Goal: Information Seeking & Learning: Learn about a topic

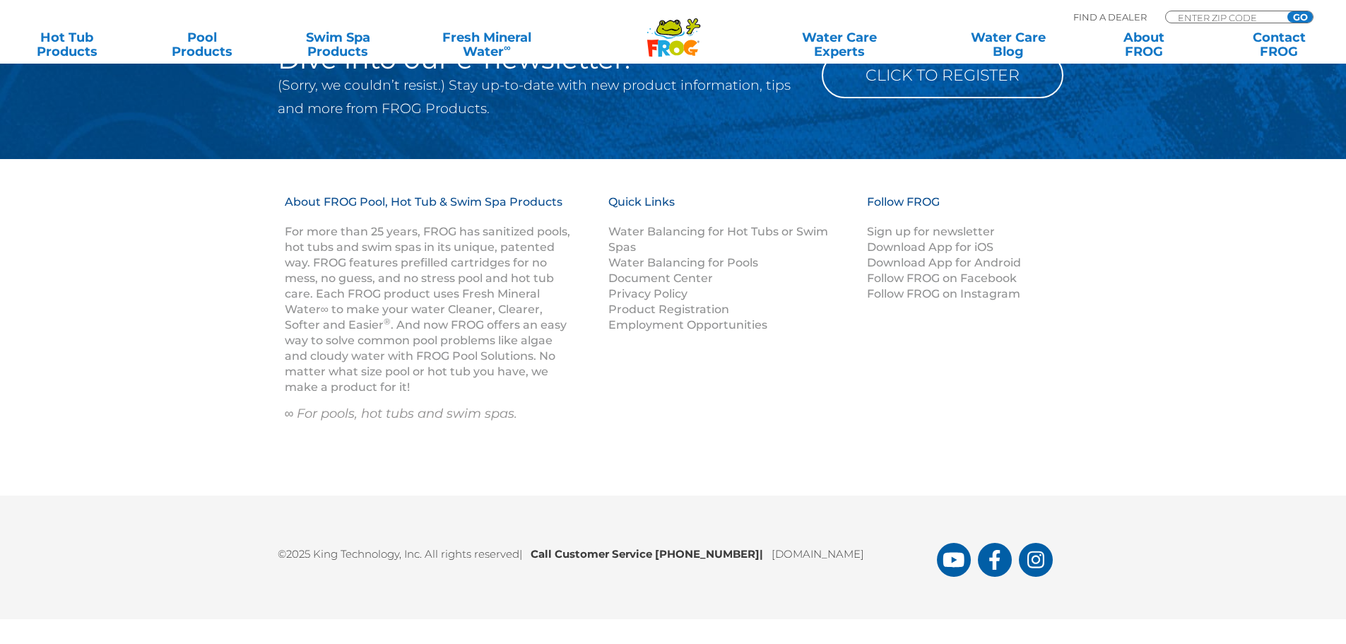
scroll to position [1666, 0]
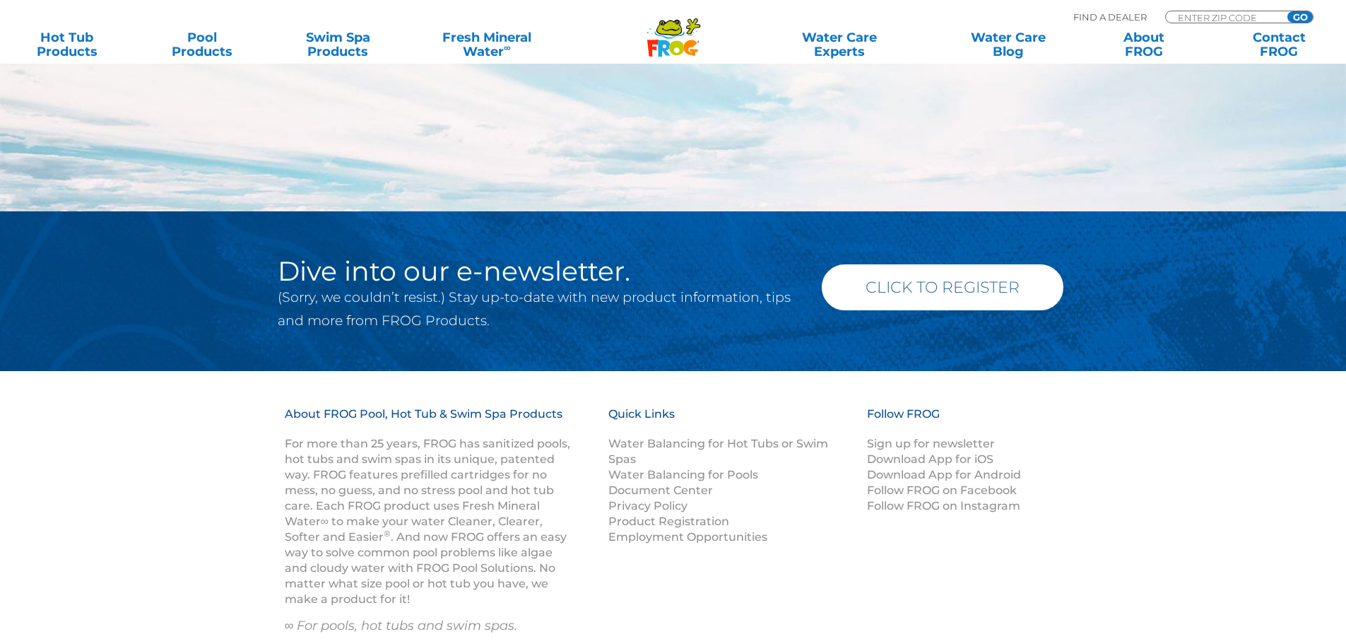
click at [985, 290] on link "Click to Register" at bounding box center [943, 287] width 242 height 46
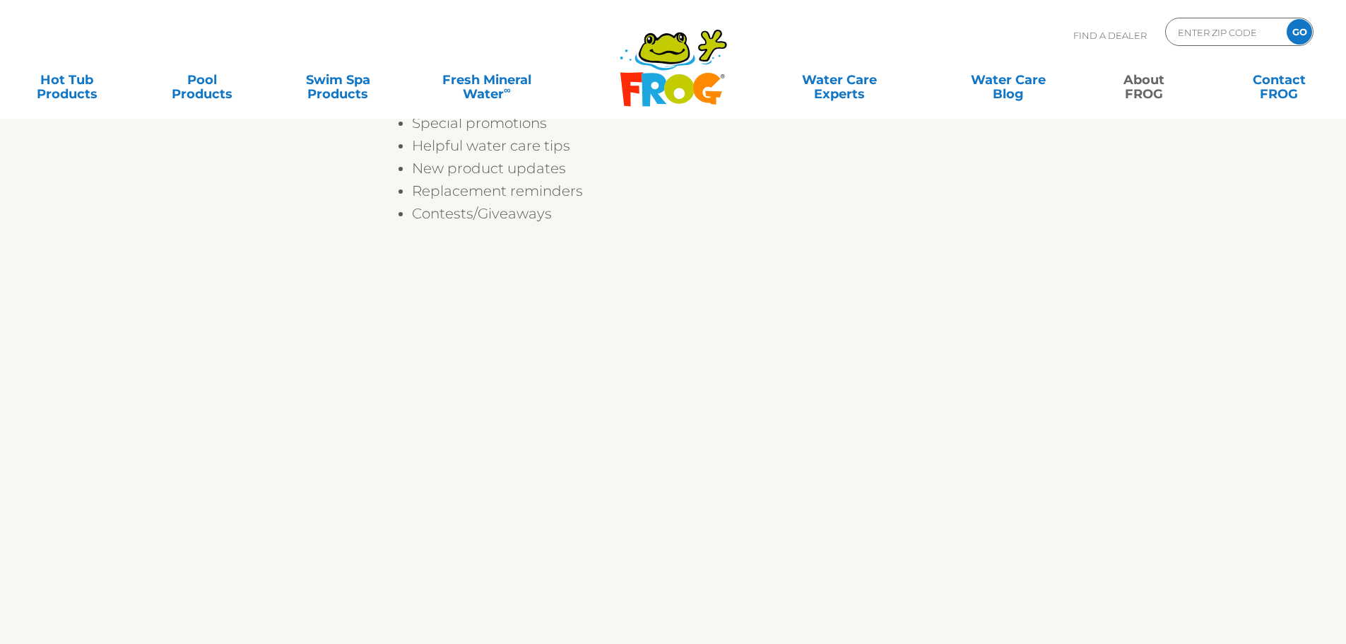
scroll to position [636, 0]
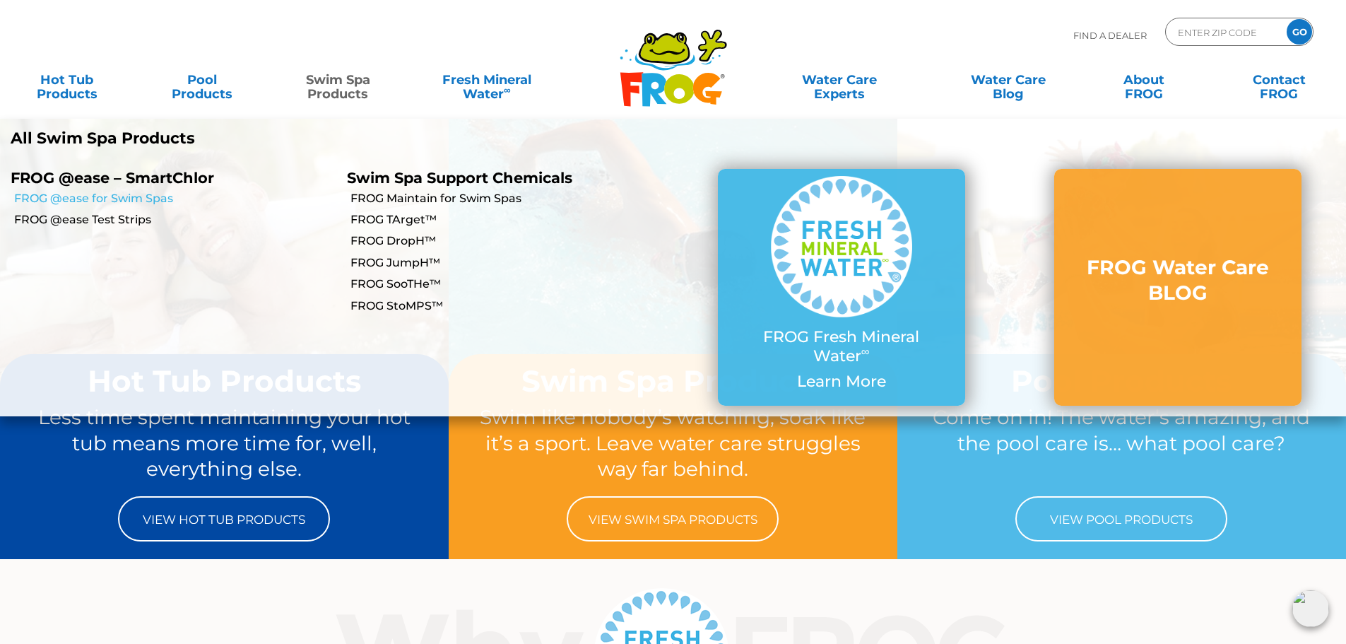
click at [161, 199] on link "FROG @ease for Swim Spas" at bounding box center [175, 199] width 322 height 16
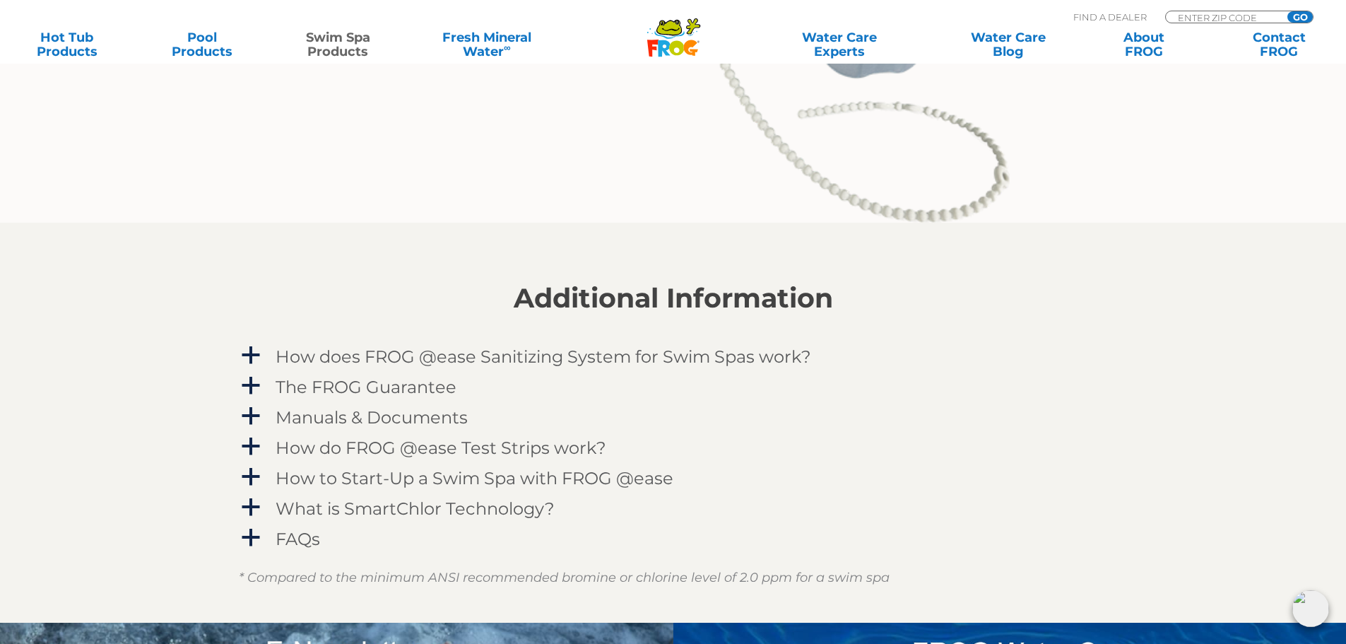
scroll to position [1766, 0]
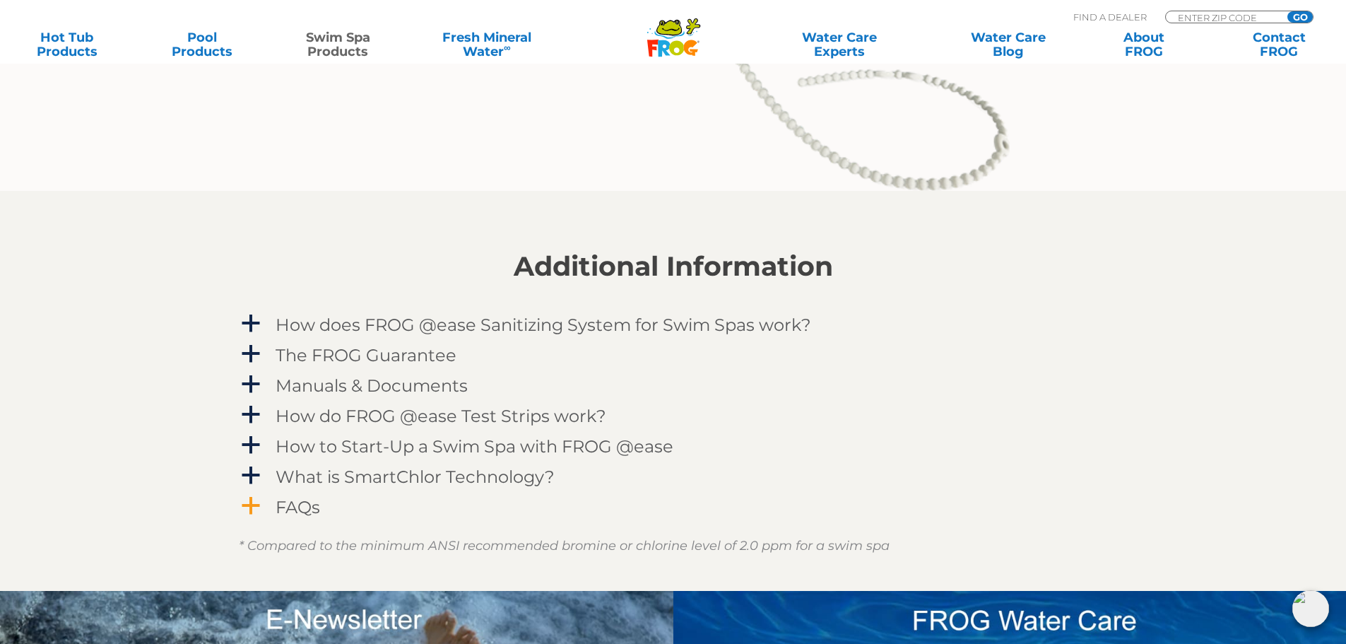
click at [256, 498] on span "a" at bounding box center [250, 505] width 21 height 21
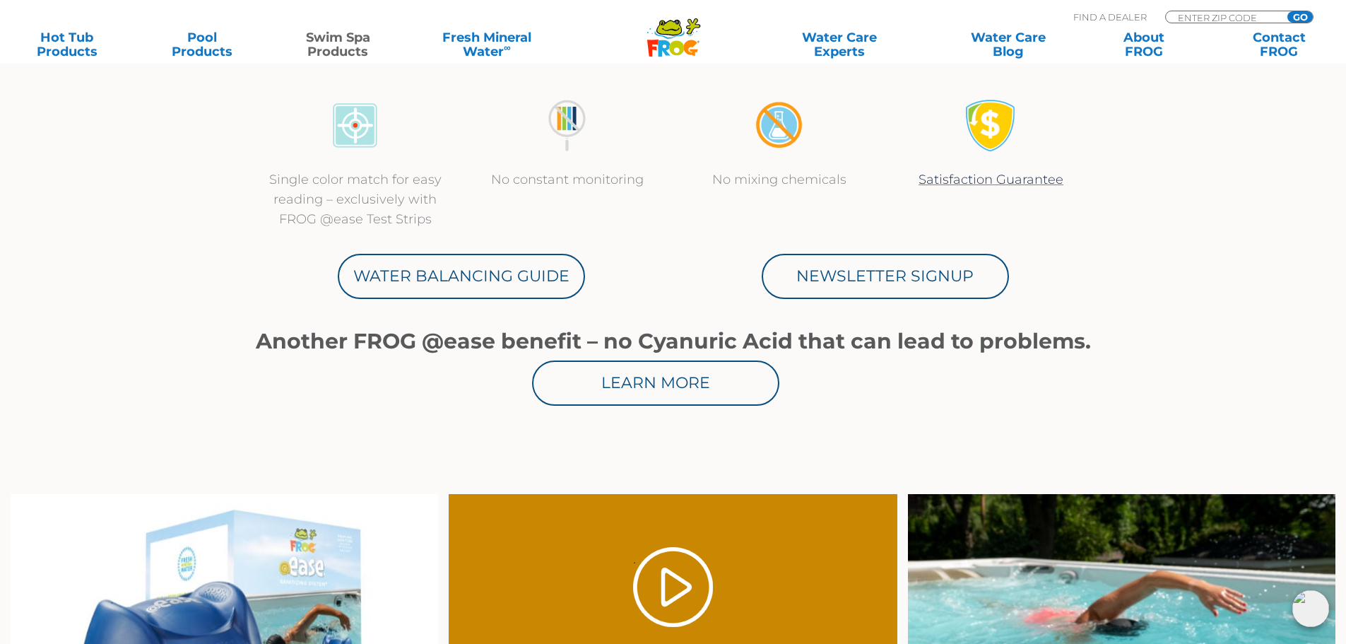
scroll to position [918, 0]
